Goal: Task Accomplishment & Management: Use online tool/utility

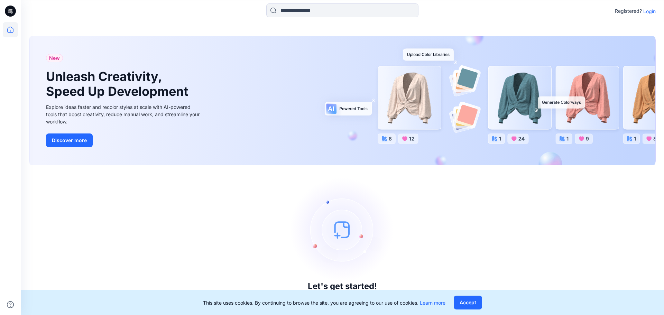
click at [648, 12] on p "Login" at bounding box center [650, 11] width 12 height 7
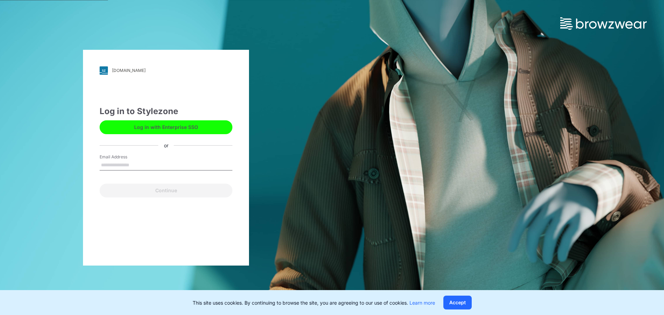
click at [154, 162] on input "Email Address" at bounding box center [166, 165] width 133 height 10
type input "**********"
click at [100, 184] on button "Continue" at bounding box center [166, 191] width 133 height 14
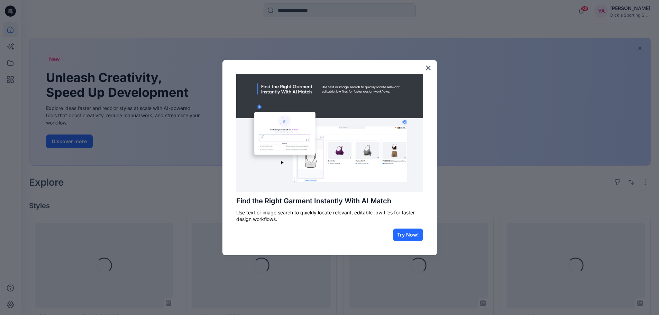
scroll to position [35, 0]
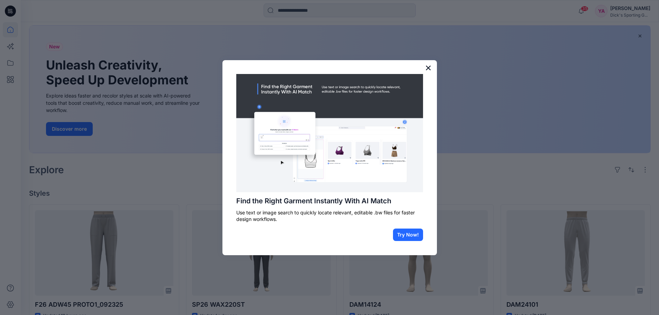
click at [428, 65] on button "×" at bounding box center [428, 67] width 7 height 11
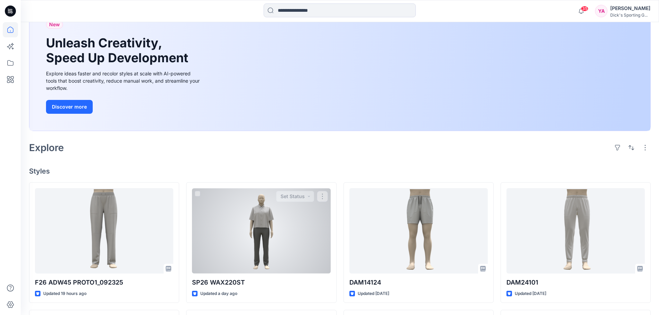
scroll to position [69, 0]
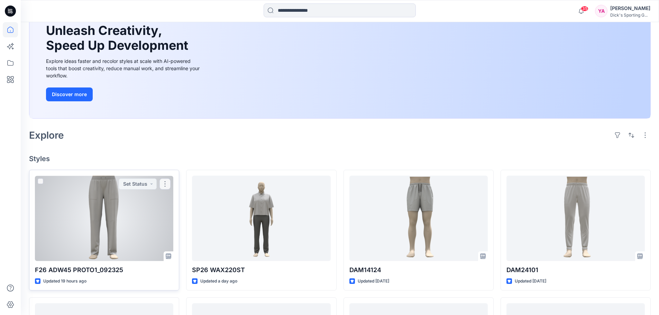
click at [169, 205] on div at bounding box center [104, 218] width 138 height 85
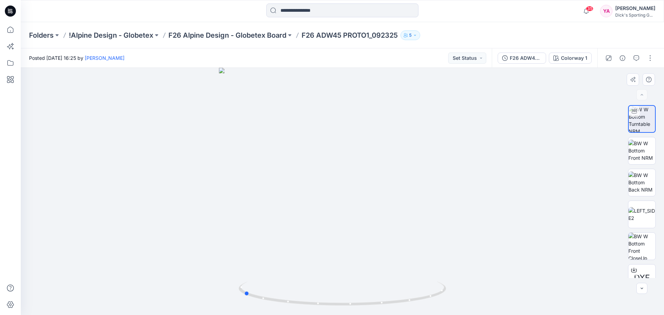
drag, startPoint x: 344, startPoint y: 306, endPoint x: 452, endPoint y: 301, distance: 108.7
click at [452, 301] on div at bounding box center [343, 191] width 644 height 247
